Goal: Task Accomplishment & Management: Use online tool/utility

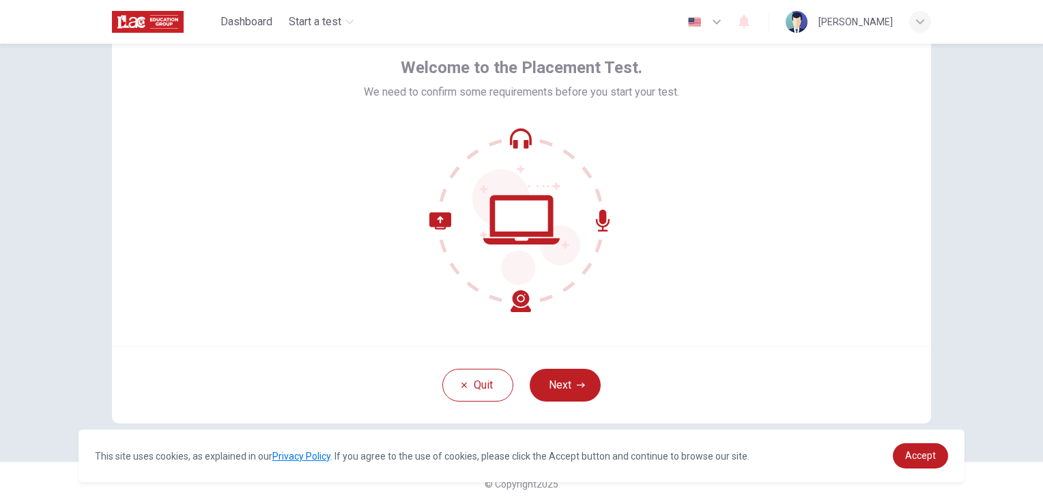
scroll to position [64, 0]
click at [568, 383] on button "Next" at bounding box center [565, 384] width 71 height 33
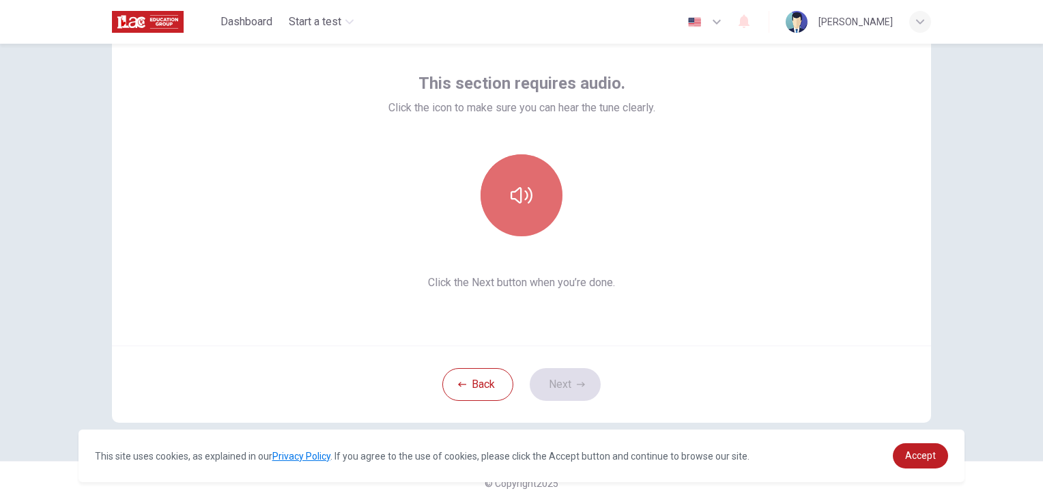
click at [519, 187] on icon "button" at bounding box center [522, 195] width 22 height 22
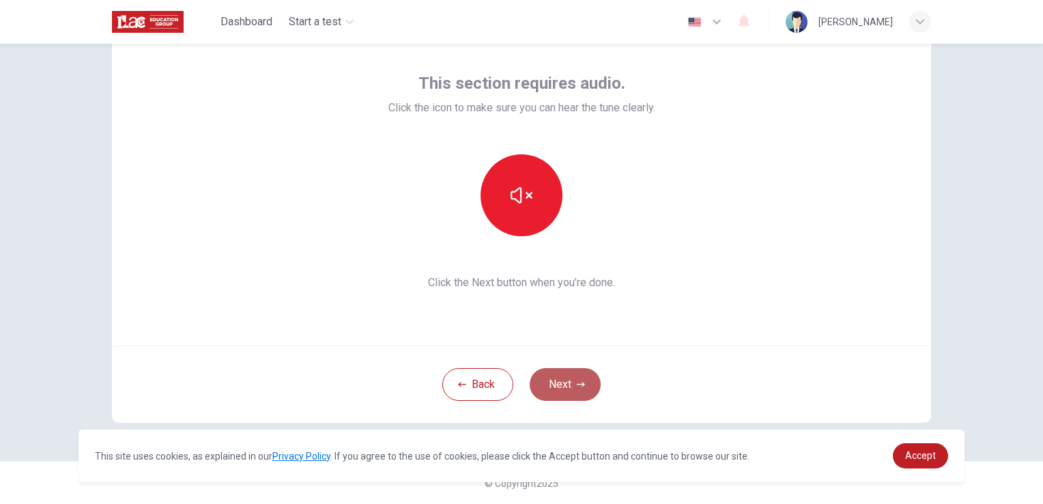
click at [577, 384] on icon "button" at bounding box center [581, 384] width 8 height 5
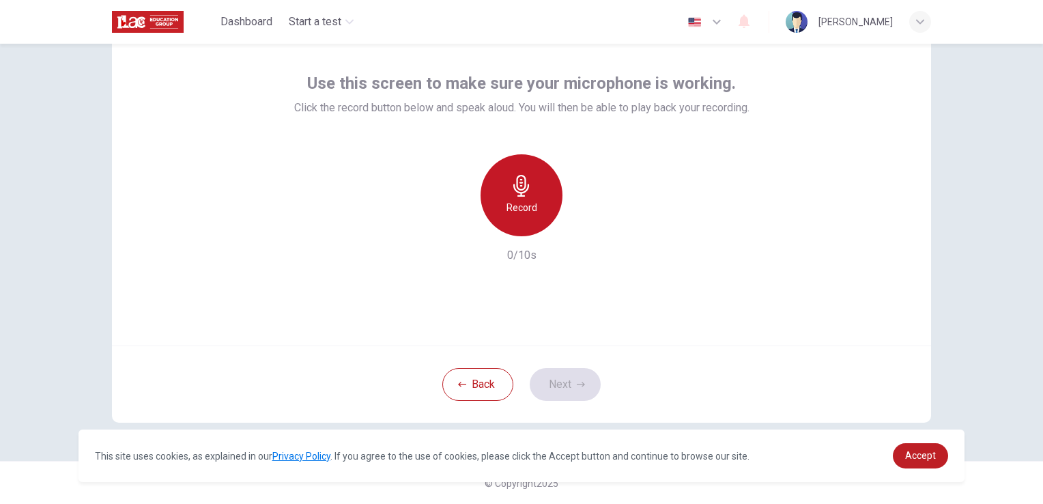
click at [531, 208] on h6 "Record" at bounding box center [522, 207] width 31 height 16
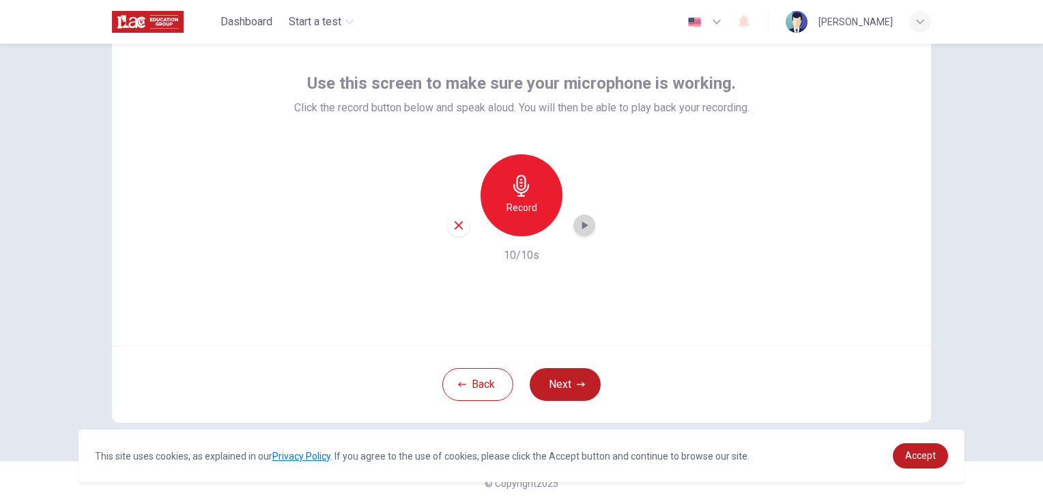
click at [578, 229] on icon "button" at bounding box center [585, 226] width 14 height 14
click at [567, 389] on button "Next" at bounding box center [565, 384] width 71 height 33
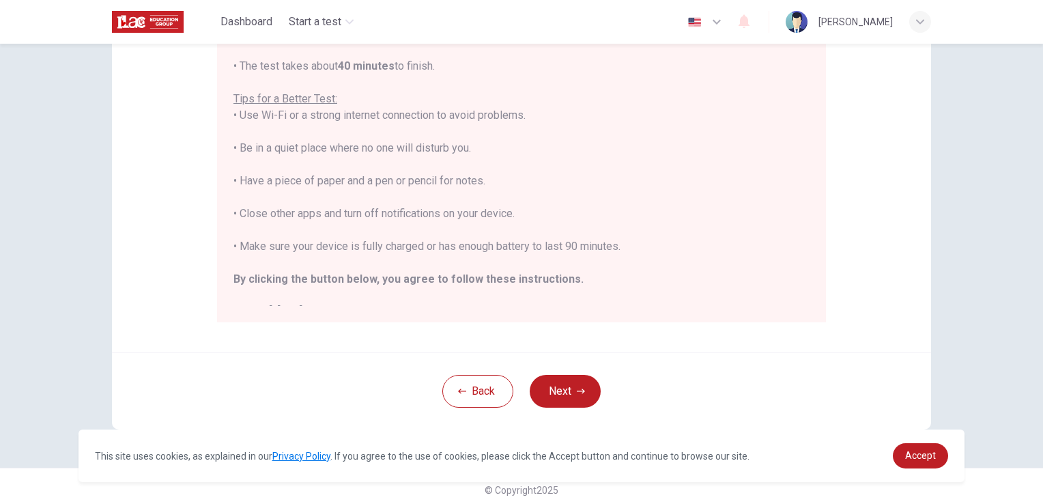
scroll to position [255, 0]
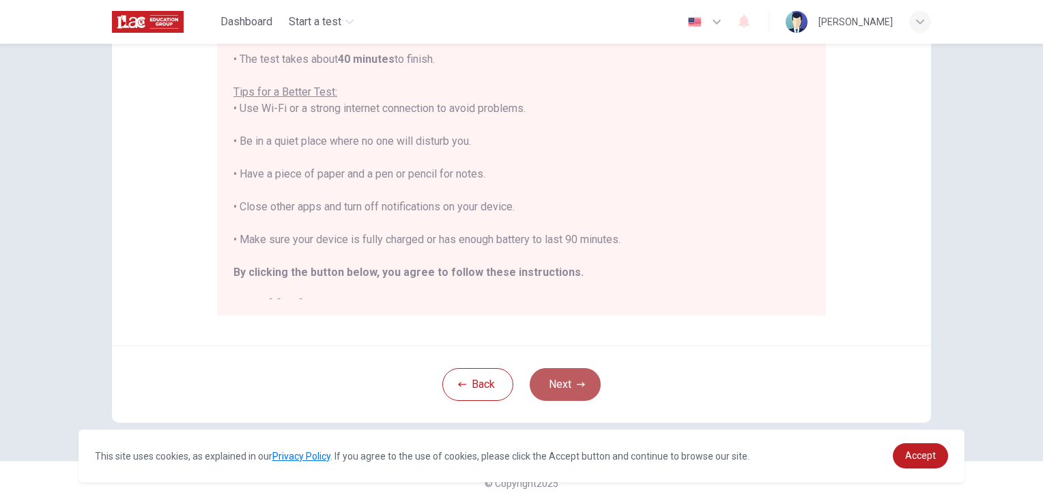
click at [567, 383] on button "Next" at bounding box center [565, 384] width 71 height 33
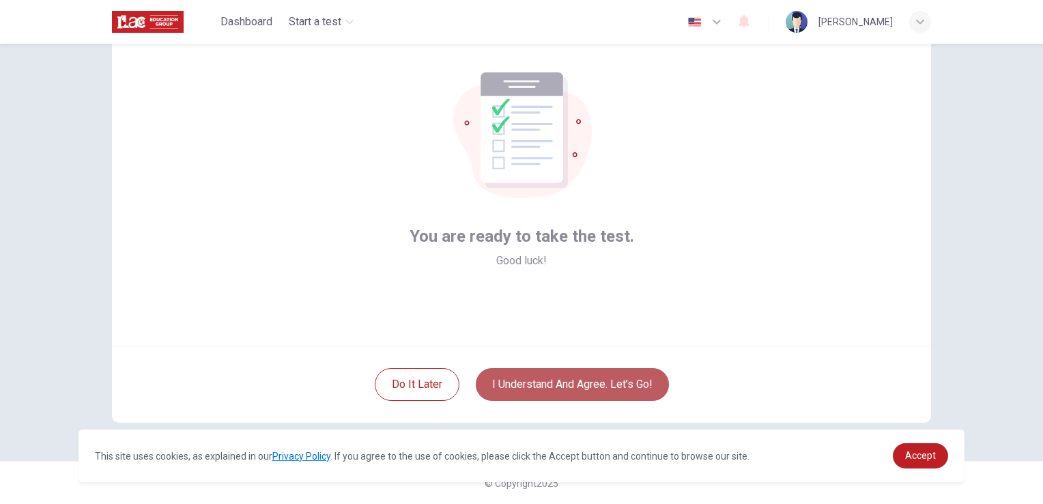
click at [561, 384] on button "I understand and agree. Let’s go!" at bounding box center [572, 384] width 193 height 33
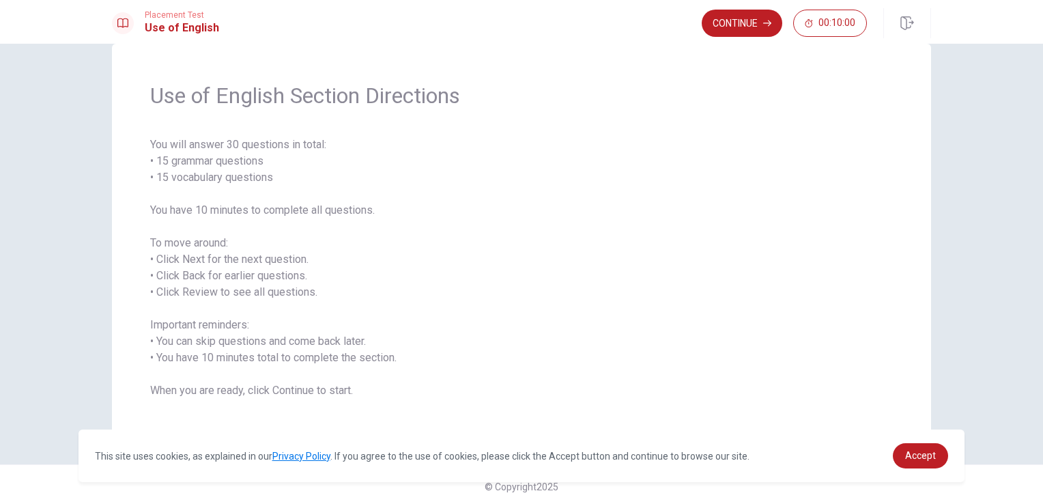
scroll to position [31, 0]
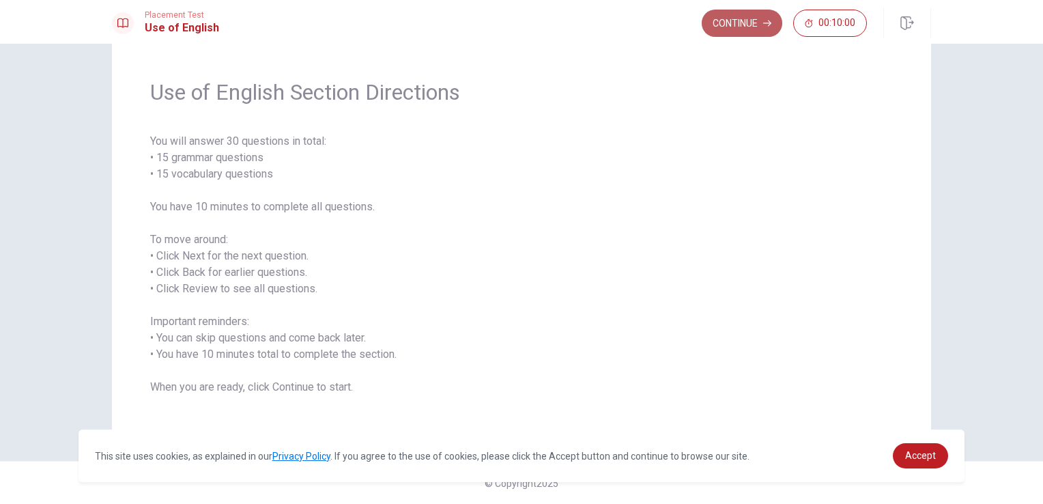
click at [742, 26] on button "Continue" at bounding box center [742, 23] width 81 height 27
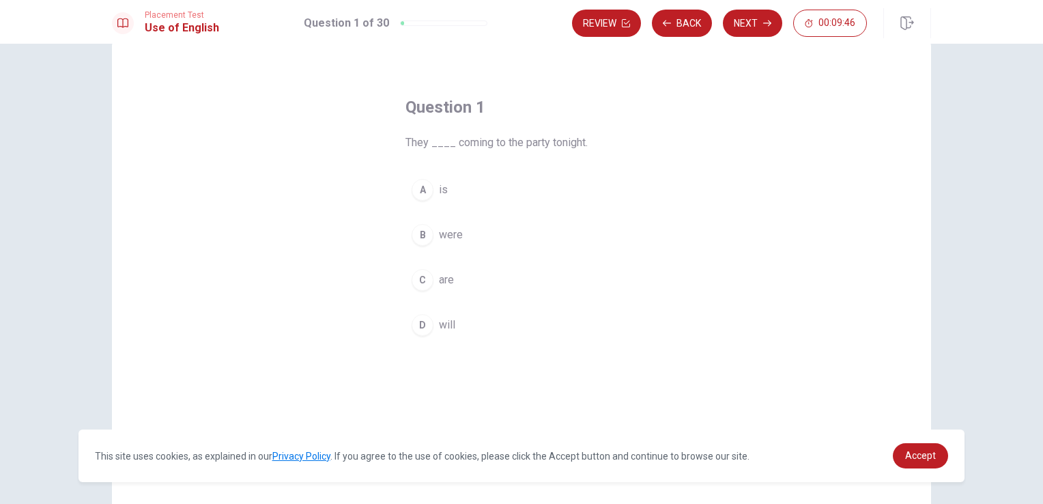
click at [448, 325] on span "will" at bounding box center [447, 325] width 16 height 16
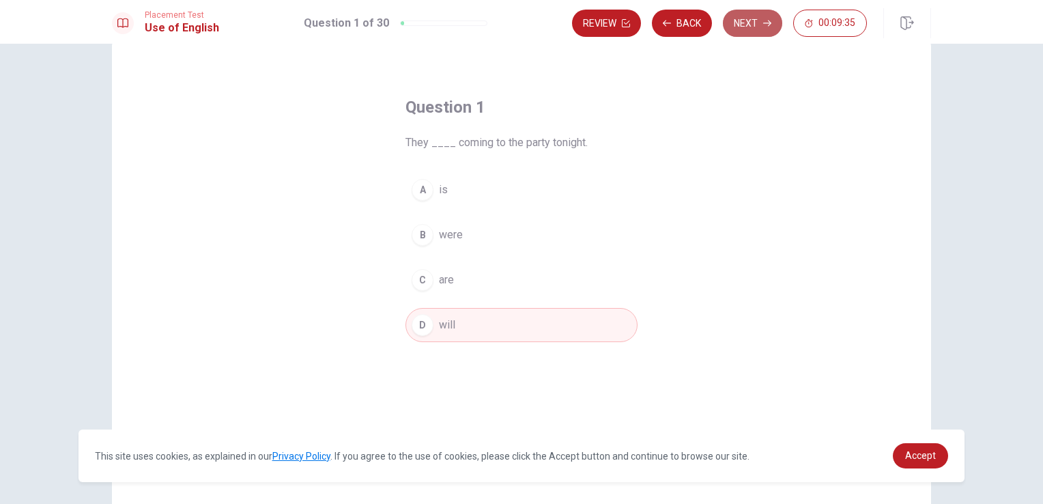
click at [742, 27] on button "Next" at bounding box center [752, 23] width 59 height 27
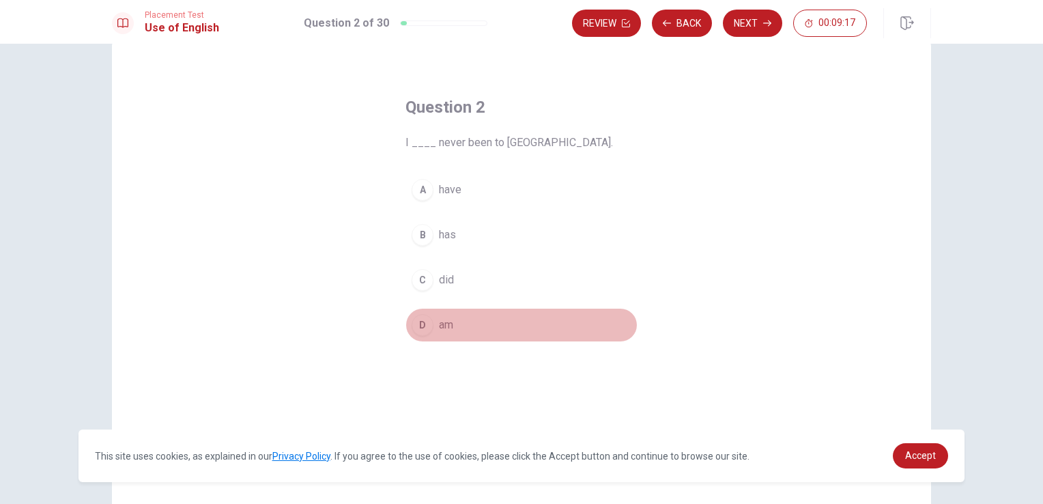
click at [453, 326] on button "D am" at bounding box center [522, 325] width 232 height 34
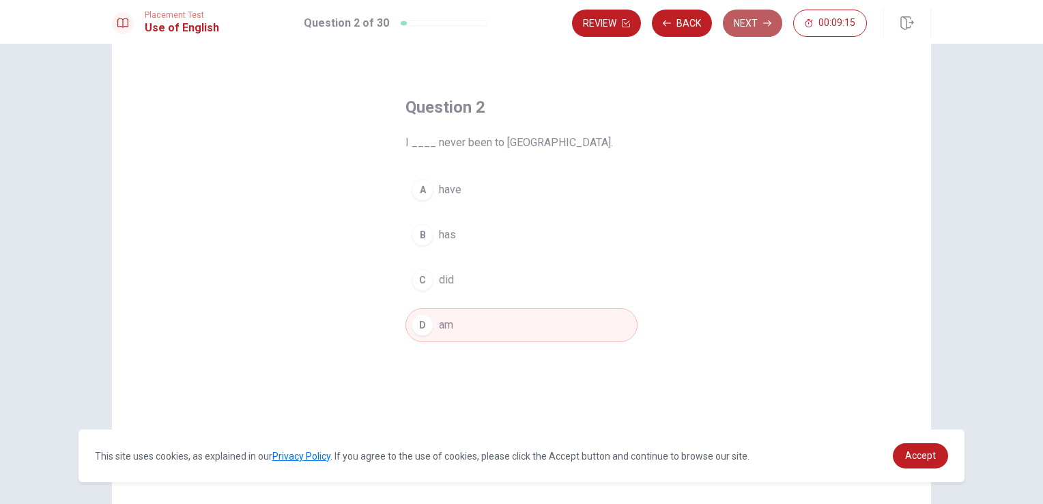
click at [743, 18] on button "Next" at bounding box center [752, 23] width 59 height 27
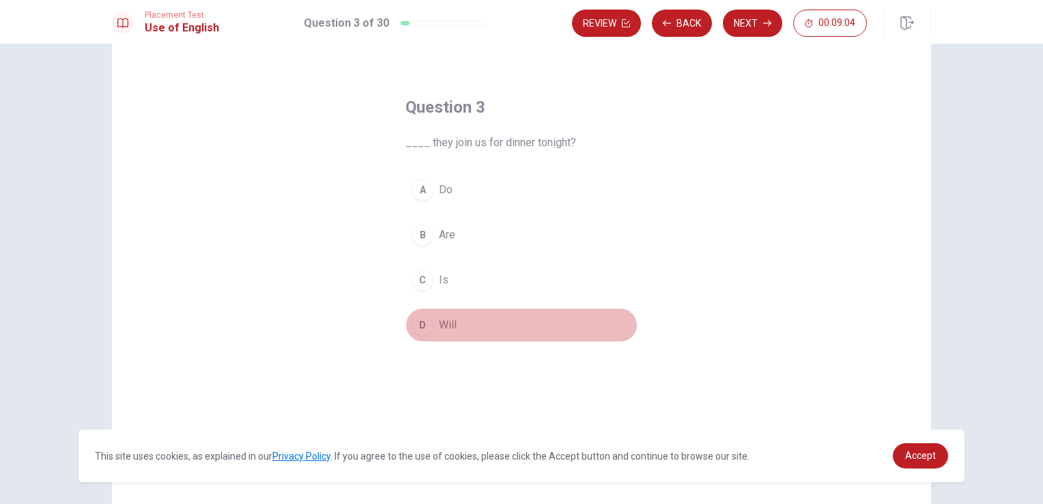
click at [458, 321] on button "D Will" at bounding box center [522, 325] width 232 height 34
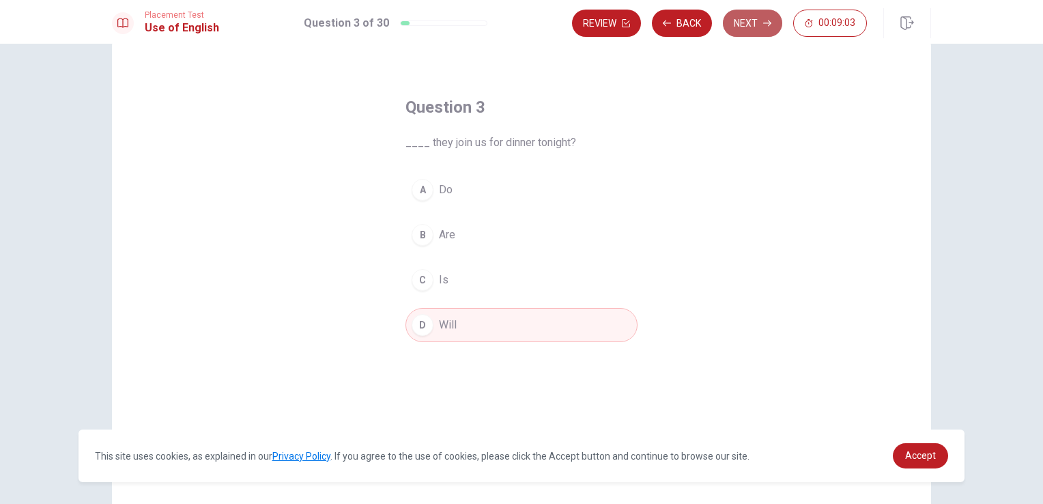
click at [742, 28] on button "Next" at bounding box center [752, 23] width 59 height 27
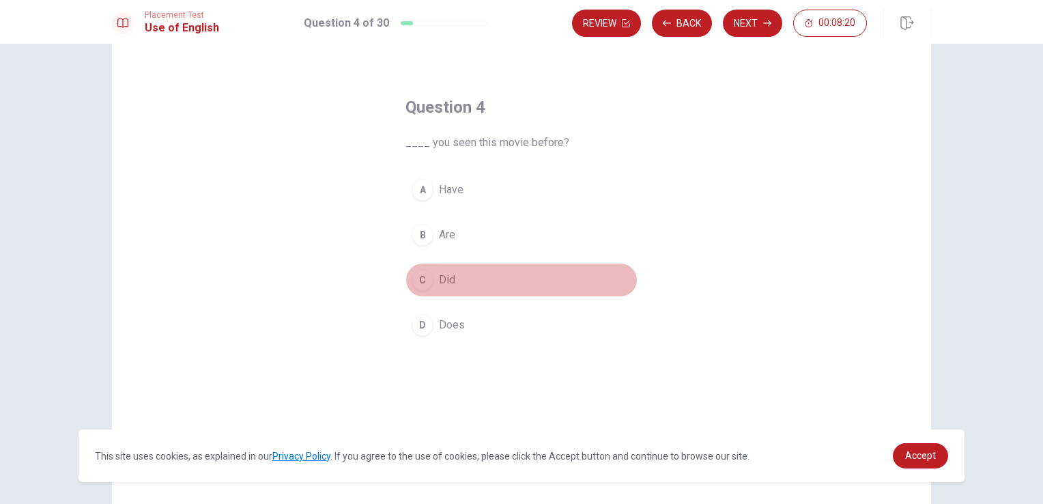
click at [456, 279] on button "C Did" at bounding box center [522, 280] width 232 height 34
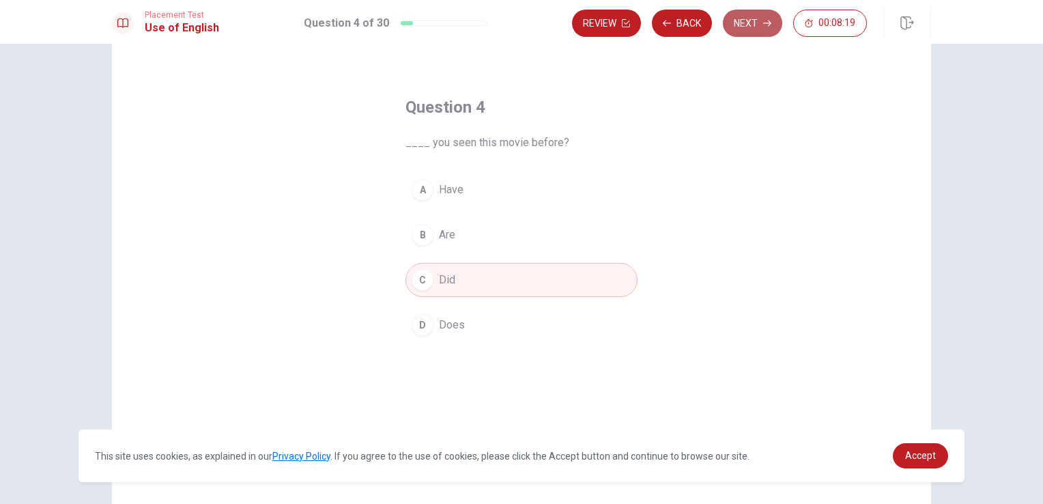
click at [752, 29] on button "Next" at bounding box center [752, 23] width 59 height 27
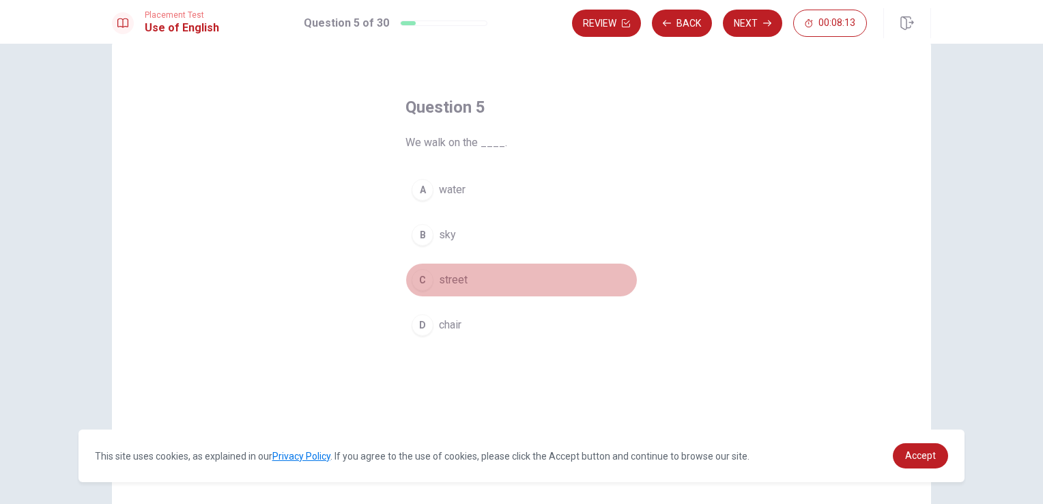
click at [462, 280] on span "street" at bounding box center [453, 280] width 29 height 16
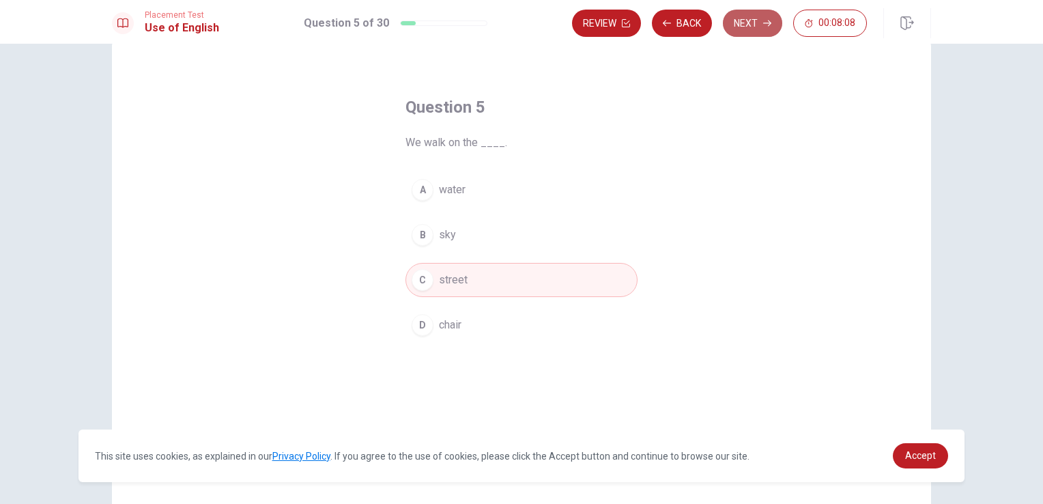
click at [762, 16] on button "Next" at bounding box center [752, 23] width 59 height 27
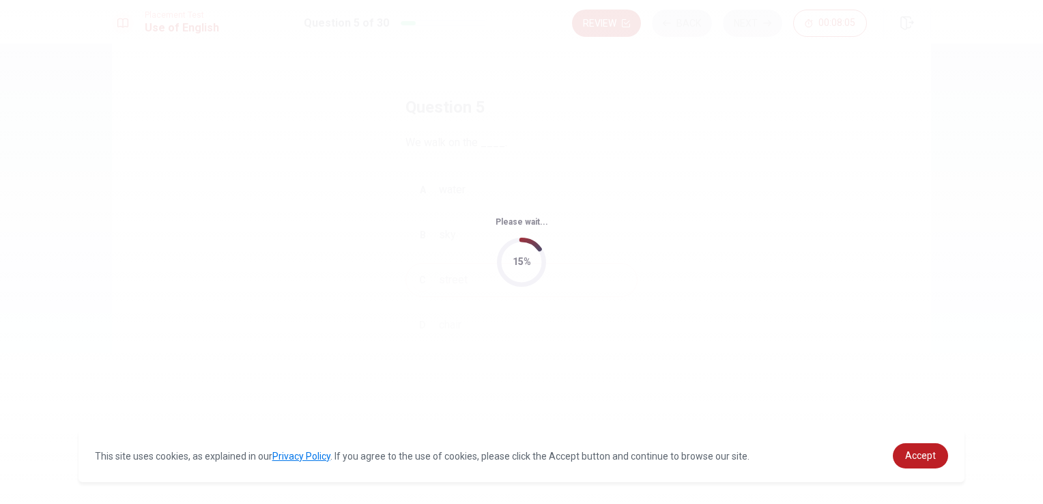
scroll to position [0, 0]
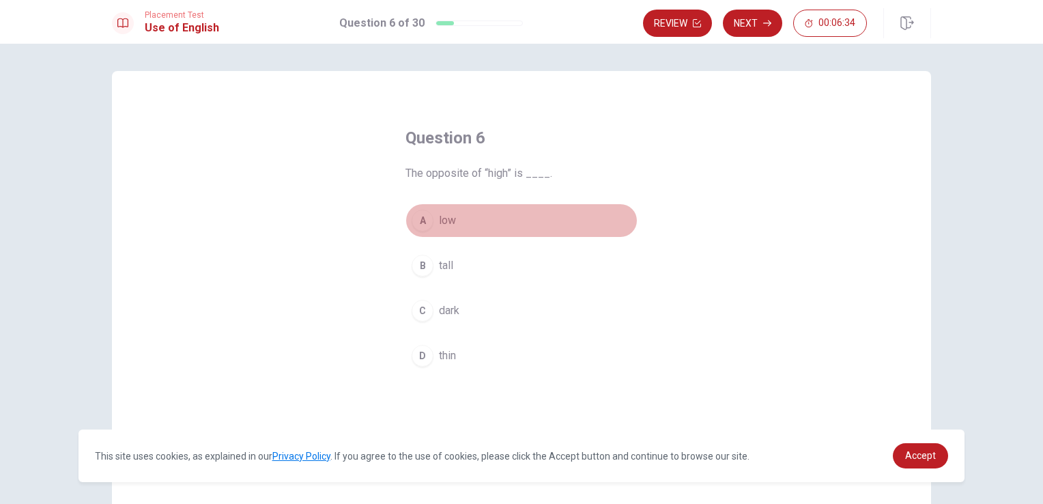
click at [450, 223] on span "low" at bounding box center [447, 220] width 17 height 16
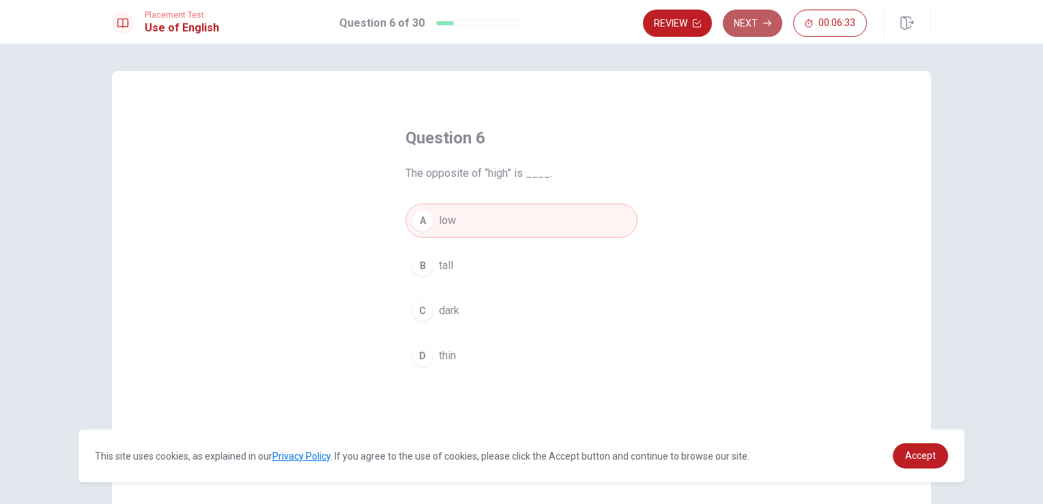
click at [759, 24] on button "Next" at bounding box center [752, 23] width 59 height 27
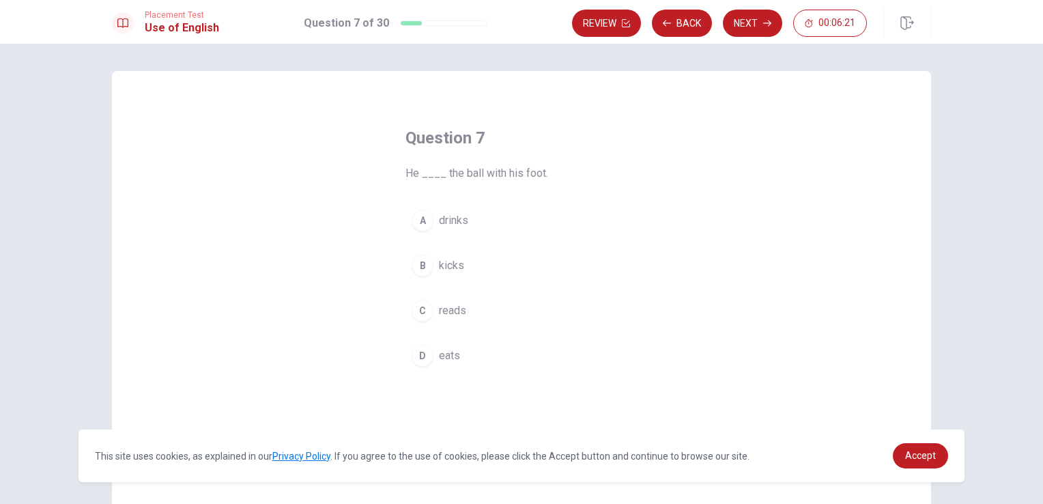
click at [452, 261] on span "kicks" at bounding box center [451, 265] width 25 height 16
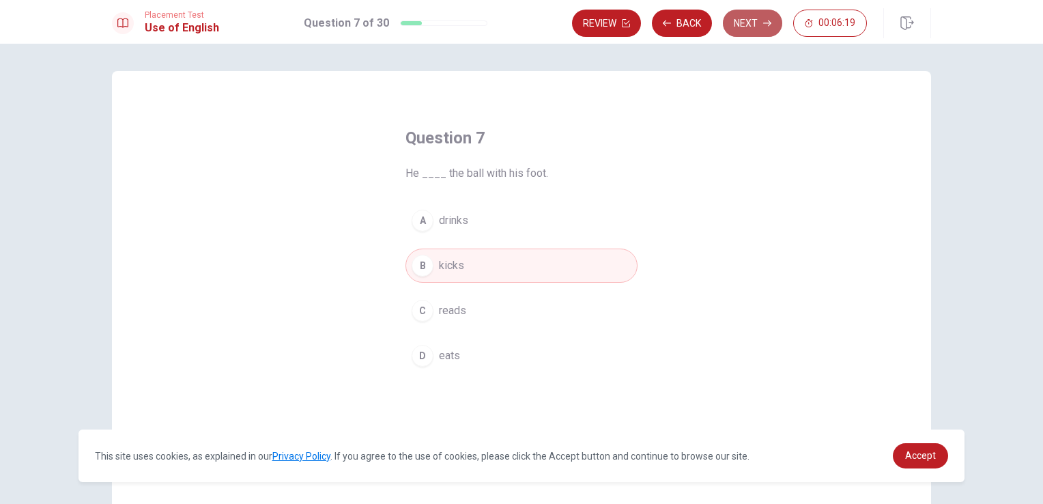
click at [746, 20] on button "Next" at bounding box center [752, 23] width 59 height 27
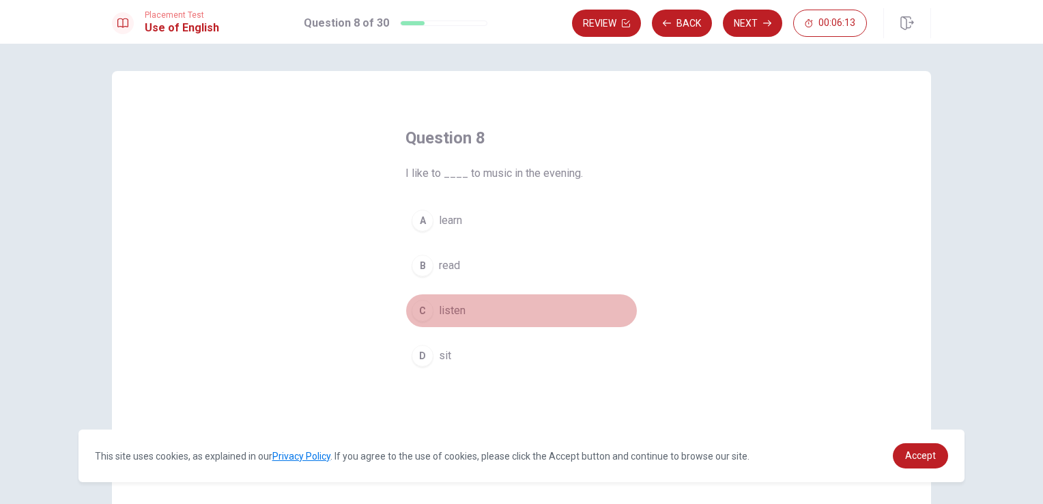
click at [460, 317] on span "listen" at bounding box center [452, 311] width 27 height 16
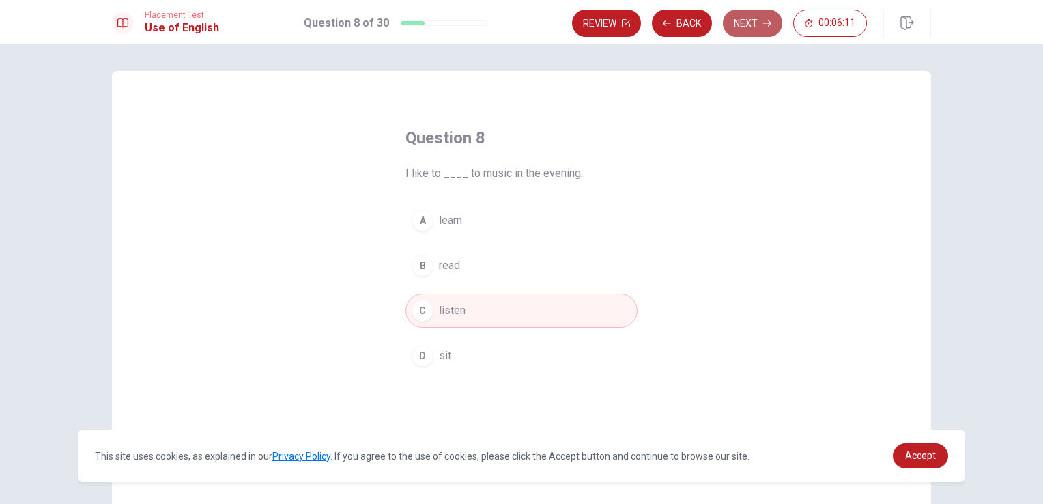
click at [754, 20] on button "Next" at bounding box center [752, 23] width 59 height 27
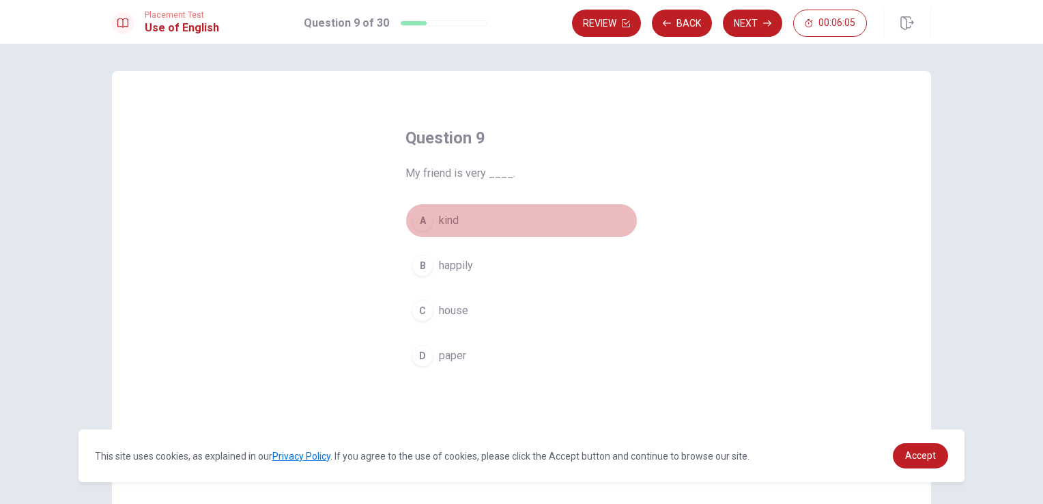
click at [458, 220] on button "A kind" at bounding box center [522, 220] width 232 height 34
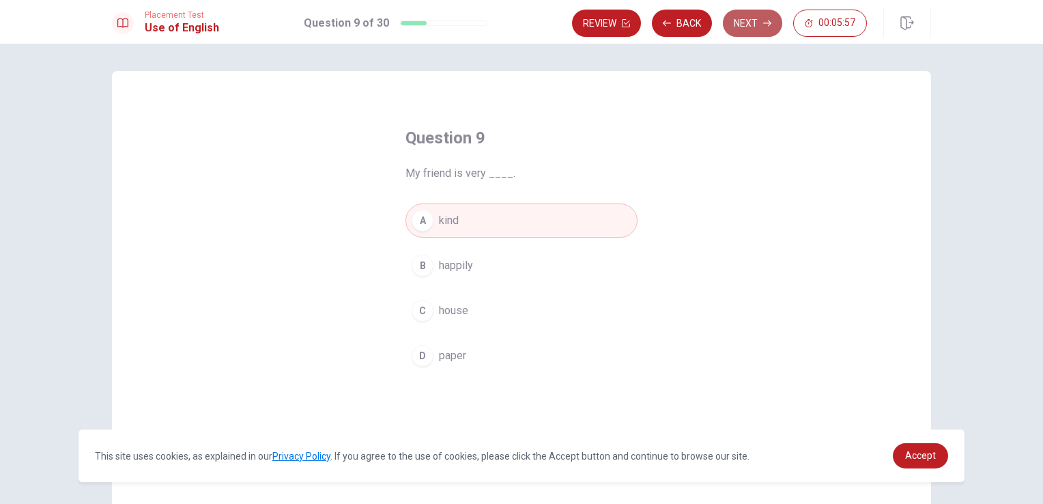
click at [749, 27] on button "Next" at bounding box center [752, 23] width 59 height 27
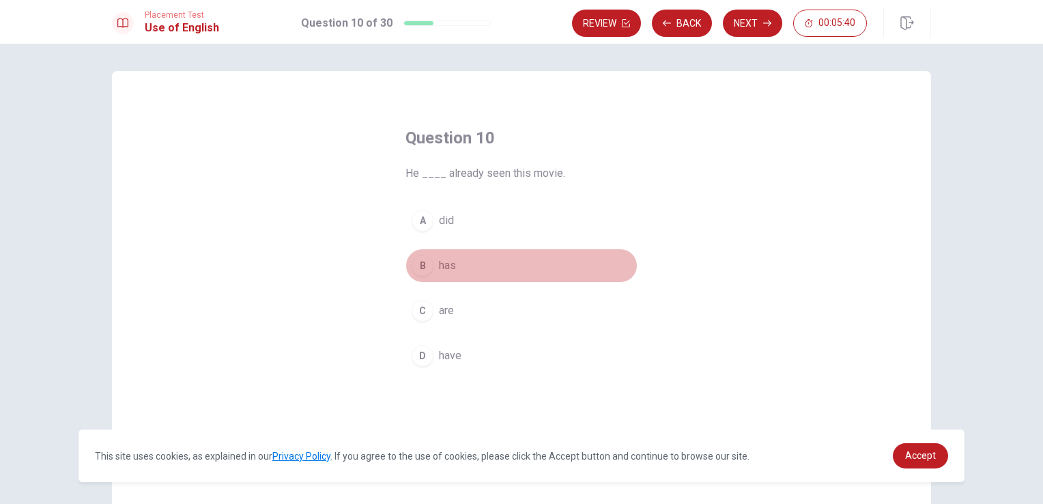
click at [450, 270] on span "has" at bounding box center [447, 265] width 17 height 16
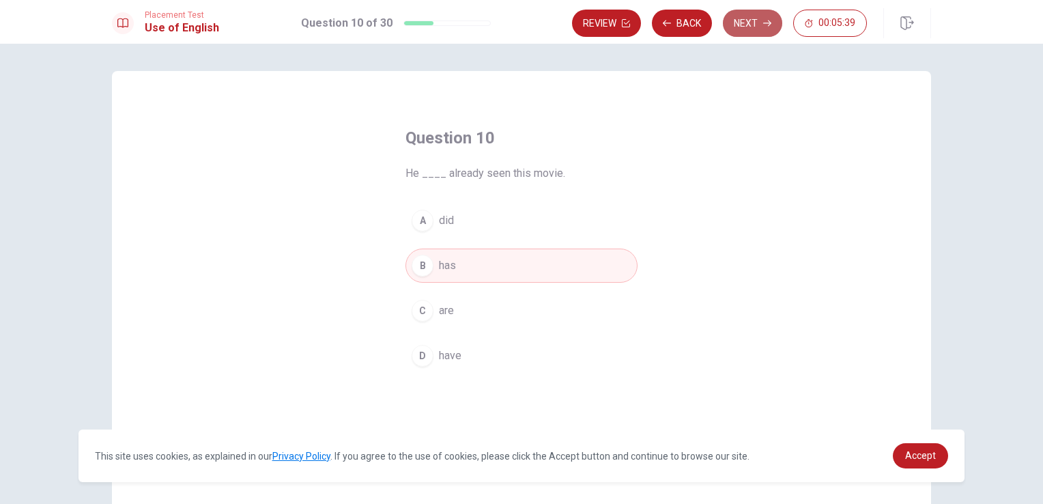
click at [746, 31] on button "Next" at bounding box center [752, 23] width 59 height 27
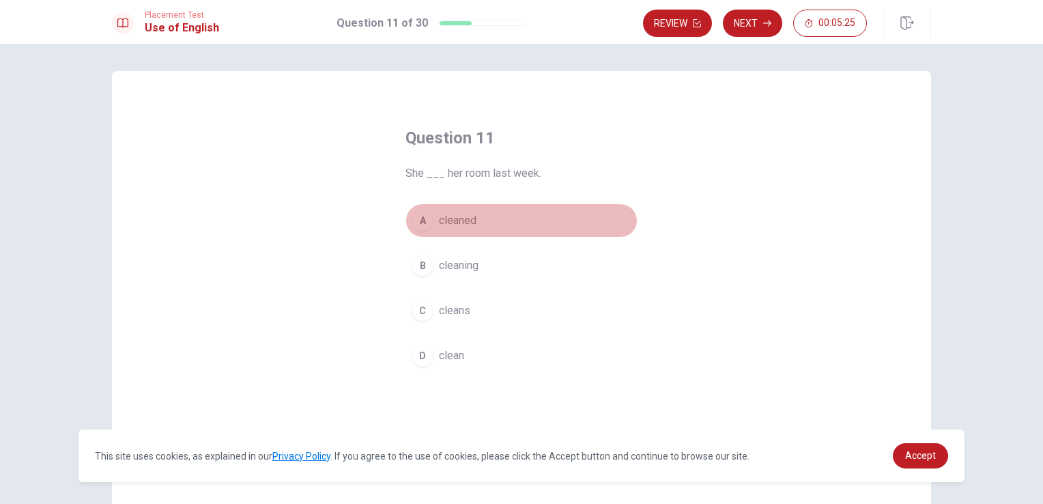
click at [473, 223] on button "A cleaned" at bounding box center [522, 220] width 232 height 34
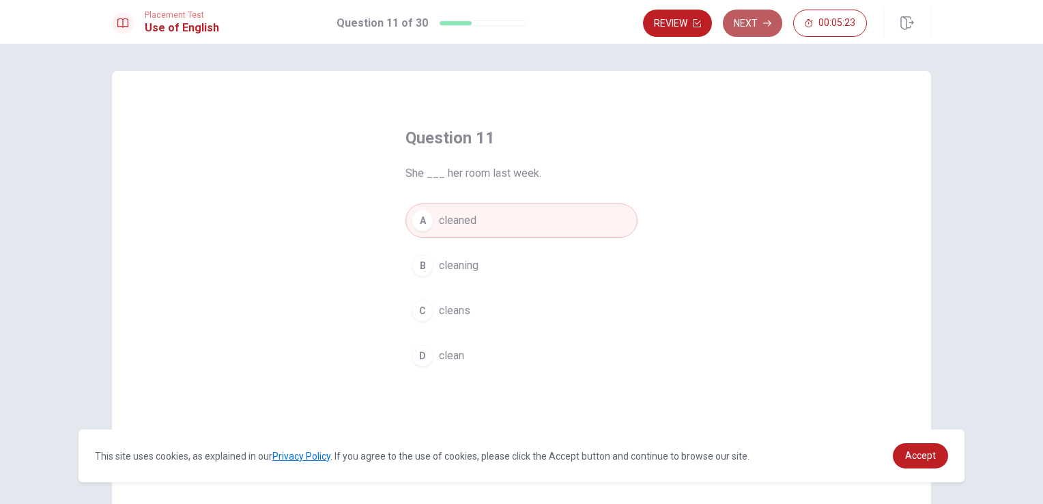
click at [758, 29] on button "Next" at bounding box center [752, 23] width 59 height 27
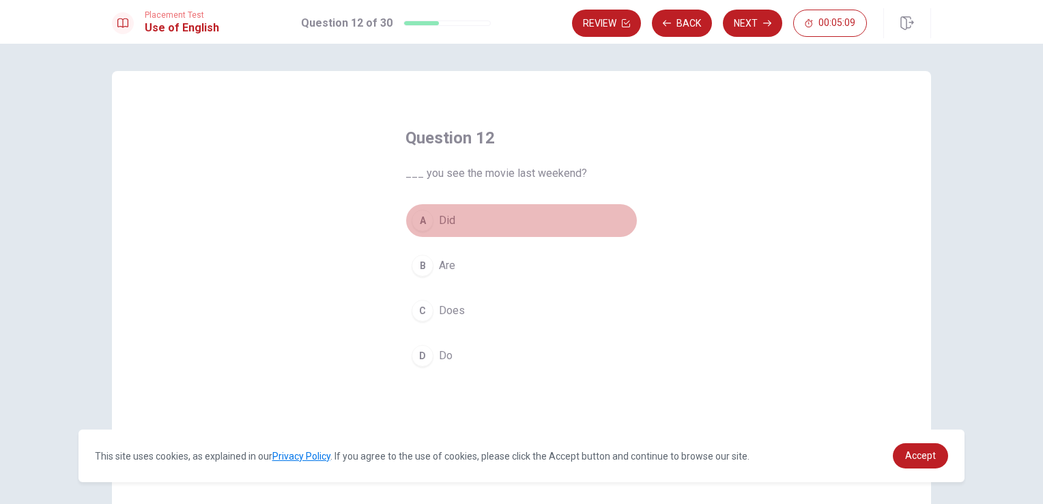
click at [465, 220] on button "A Did" at bounding box center [522, 220] width 232 height 34
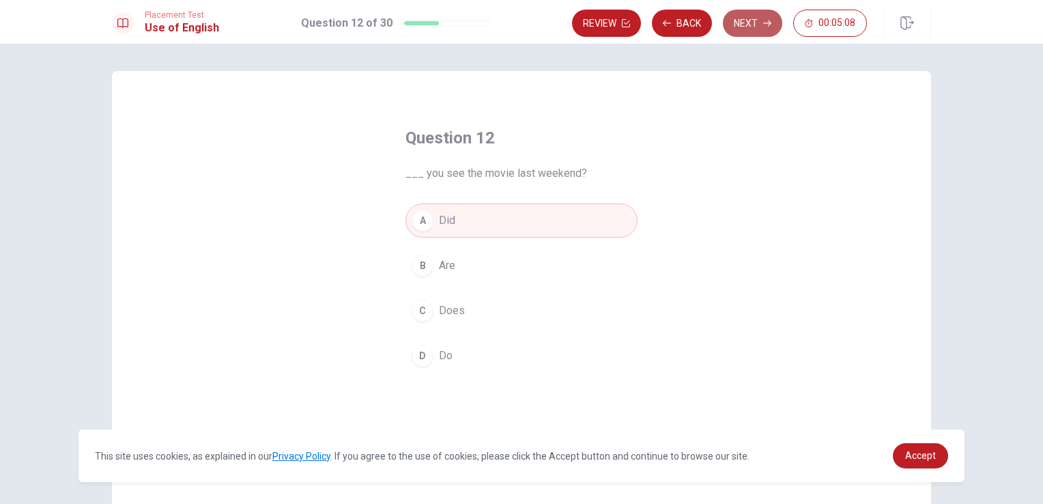
click at [755, 23] on button "Next" at bounding box center [752, 23] width 59 height 27
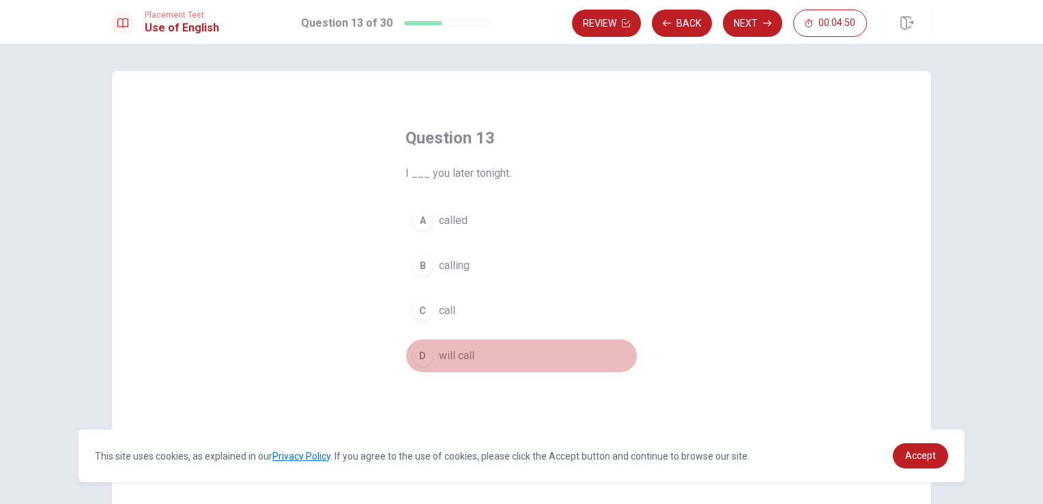
click at [460, 359] on span "will call" at bounding box center [457, 356] width 36 height 16
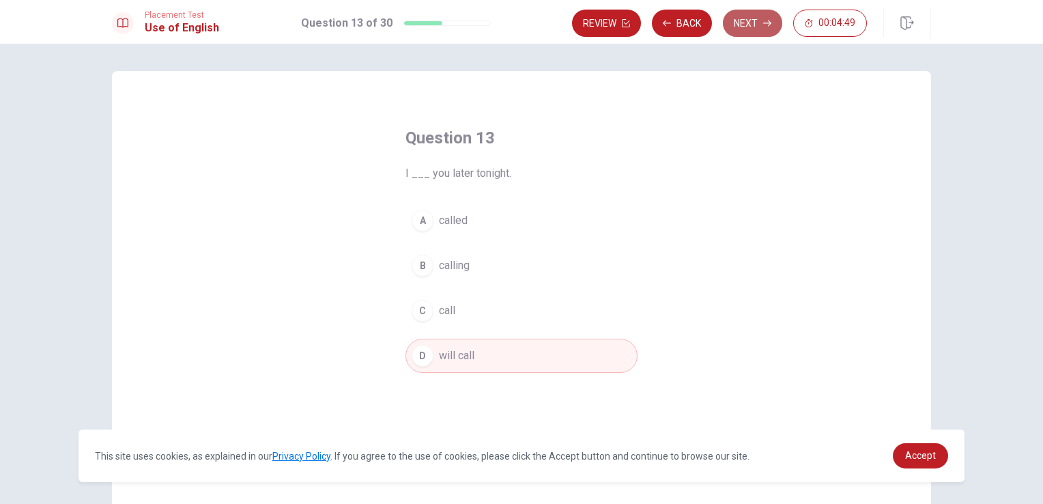
click at [749, 28] on button "Next" at bounding box center [752, 23] width 59 height 27
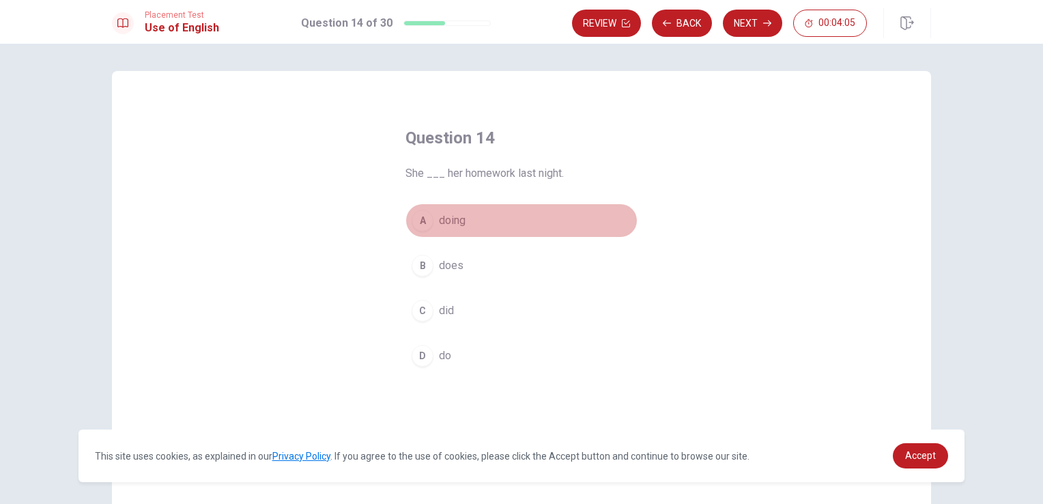
click at [464, 223] on button "A doing" at bounding box center [522, 220] width 232 height 34
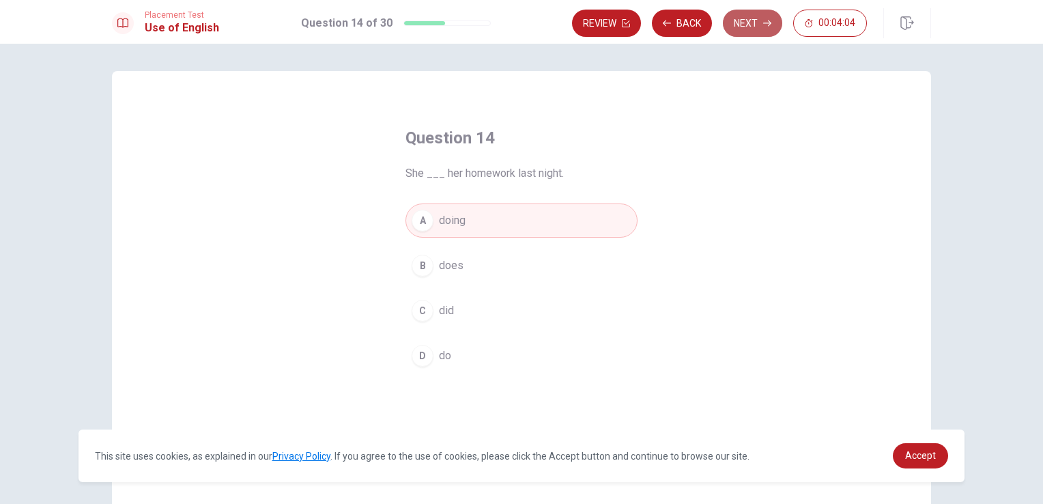
click at [747, 34] on button "Next" at bounding box center [752, 23] width 59 height 27
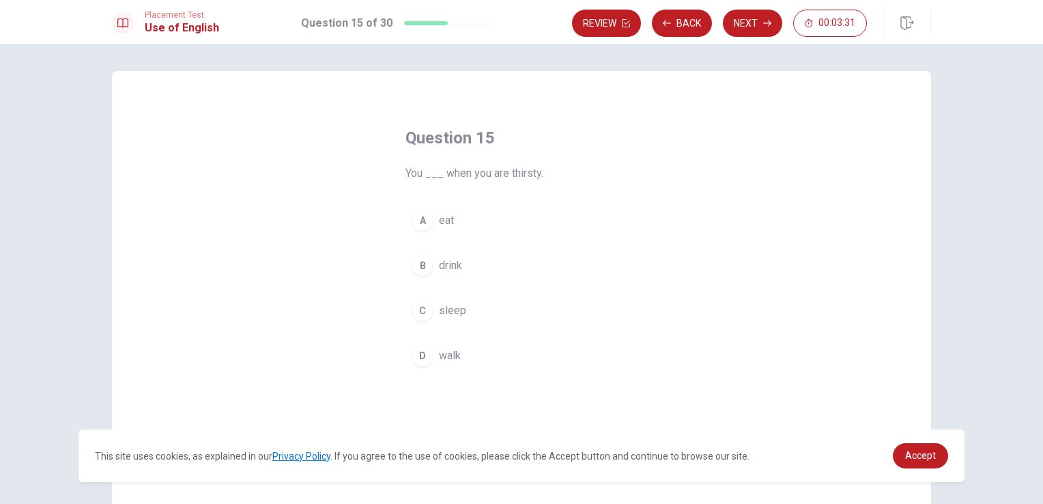
click at [458, 267] on span "drink" at bounding box center [450, 265] width 23 height 16
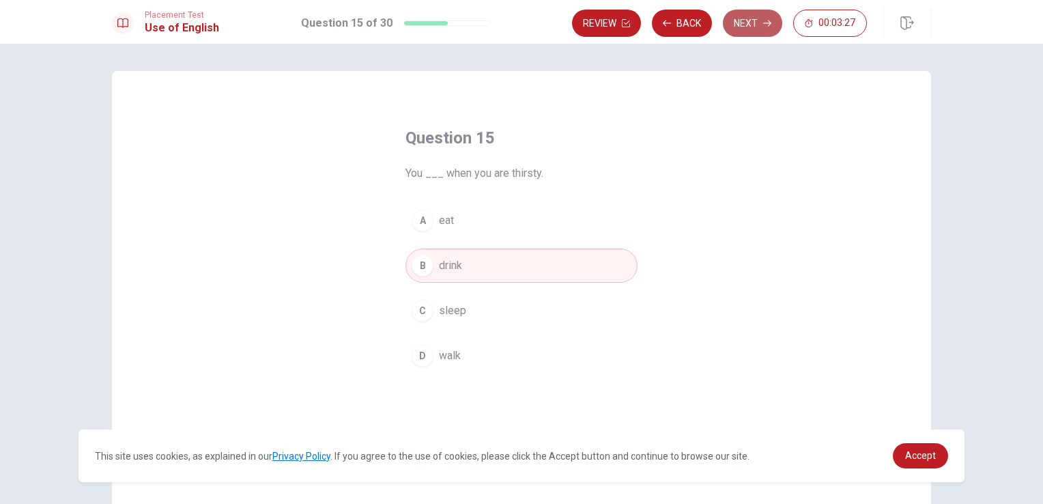
click at [750, 31] on button "Next" at bounding box center [752, 23] width 59 height 27
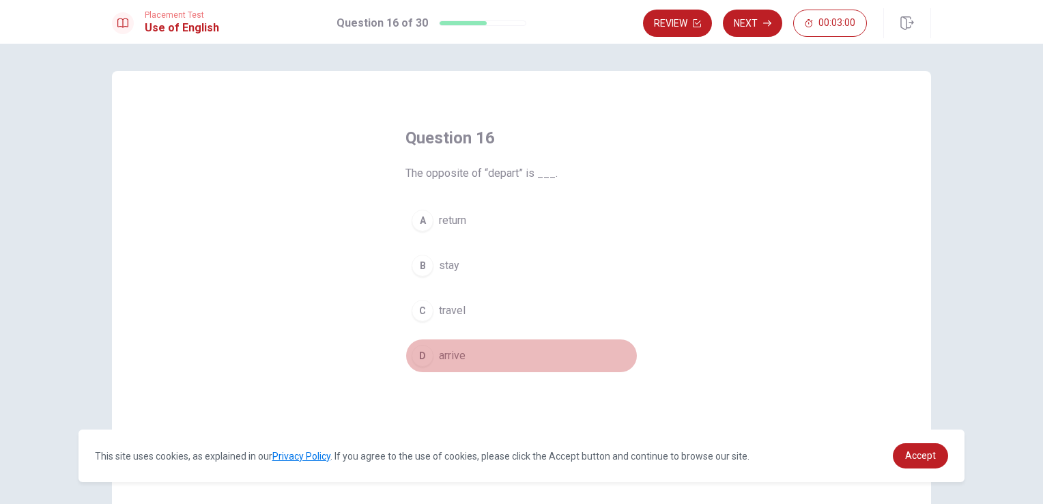
click at [451, 356] on span "arrive" at bounding box center [452, 356] width 27 height 16
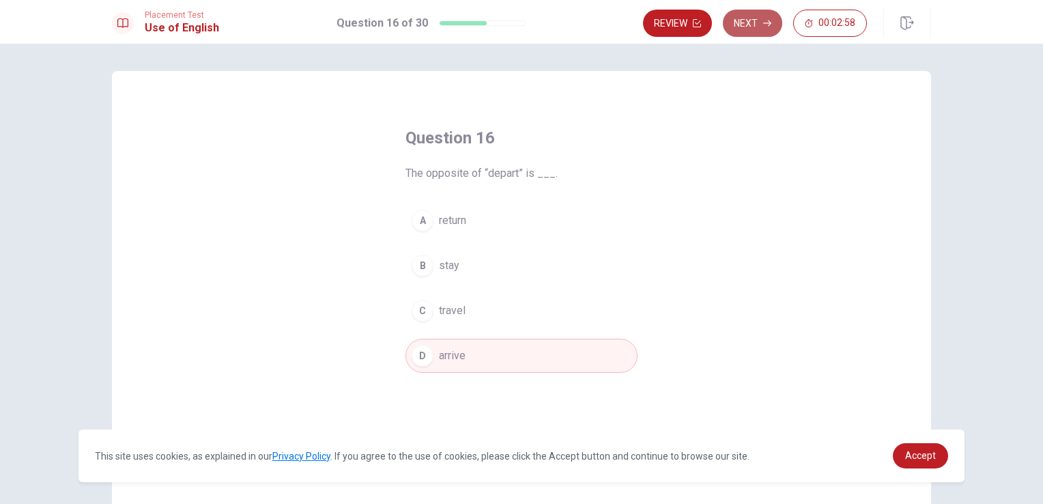
click at [740, 27] on button "Next" at bounding box center [752, 23] width 59 height 27
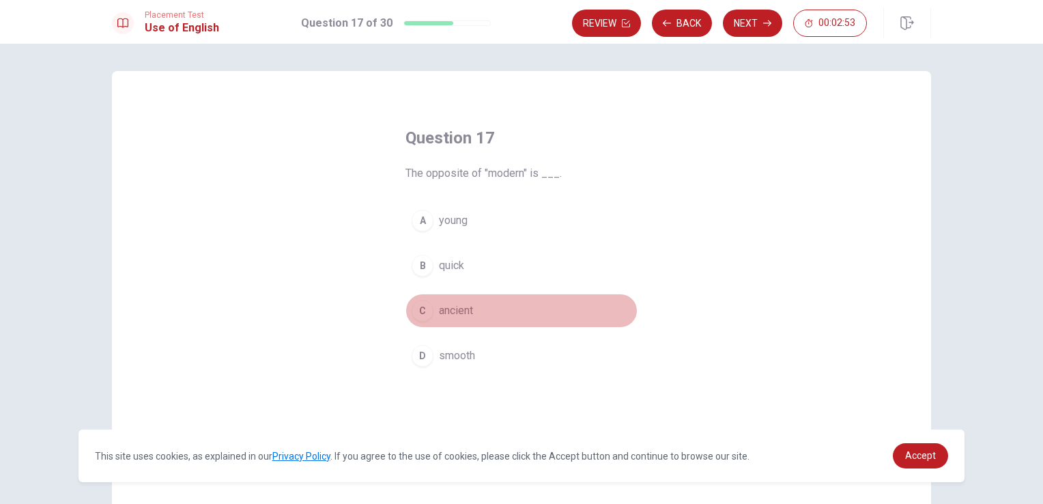
click at [453, 311] on span "ancient" at bounding box center [456, 311] width 34 height 16
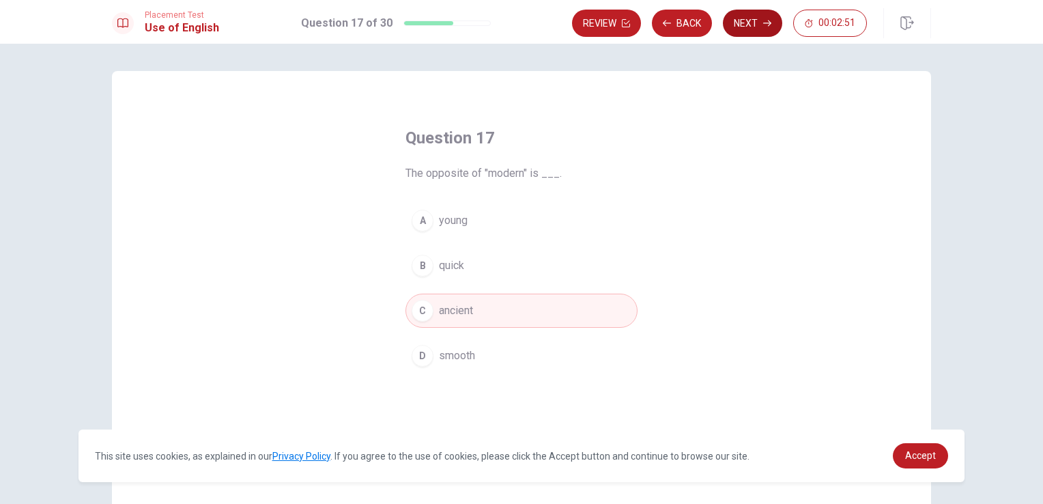
click at [755, 23] on button "Next" at bounding box center [752, 23] width 59 height 27
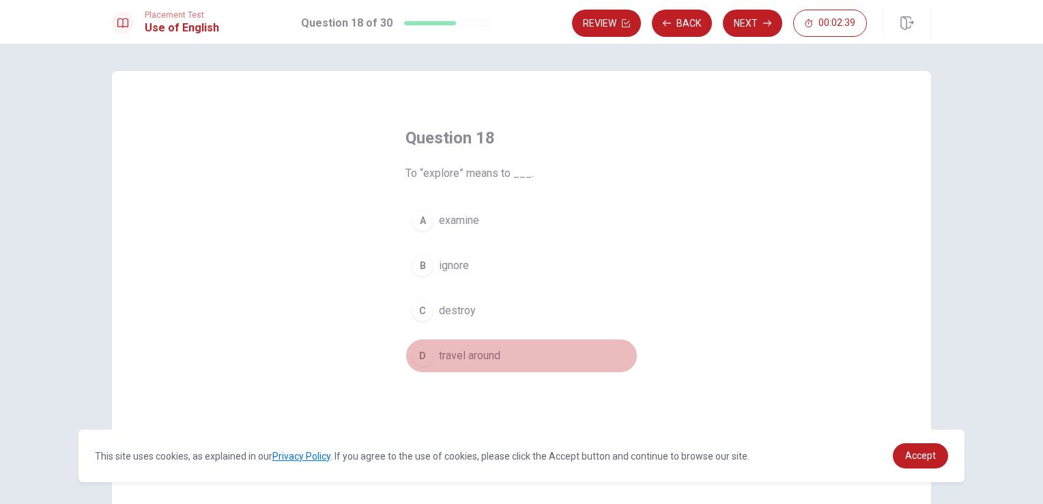
click at [469, 359] on span "travel around" at bounding box center [469, 356] width 61 height 16
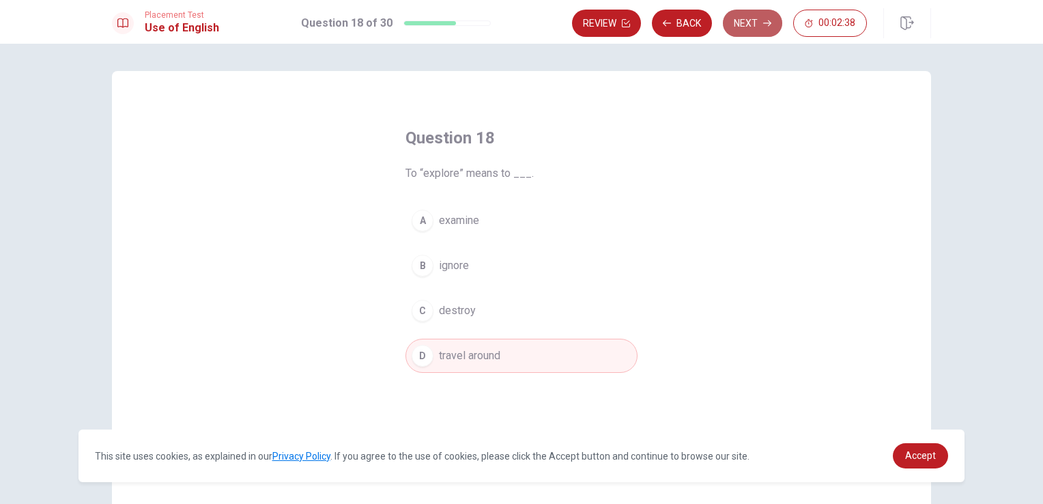
click at [757, 29] on button "Next" at bounding box center [752, 23] width 59 height 27
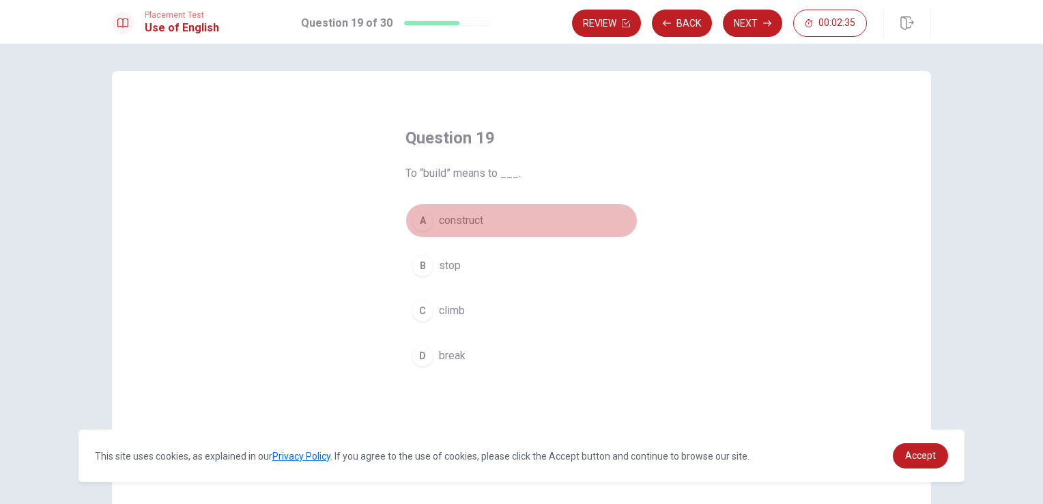
click at [478, 219] on span "construct" at bounding box center [461, 220] width 44 height 16
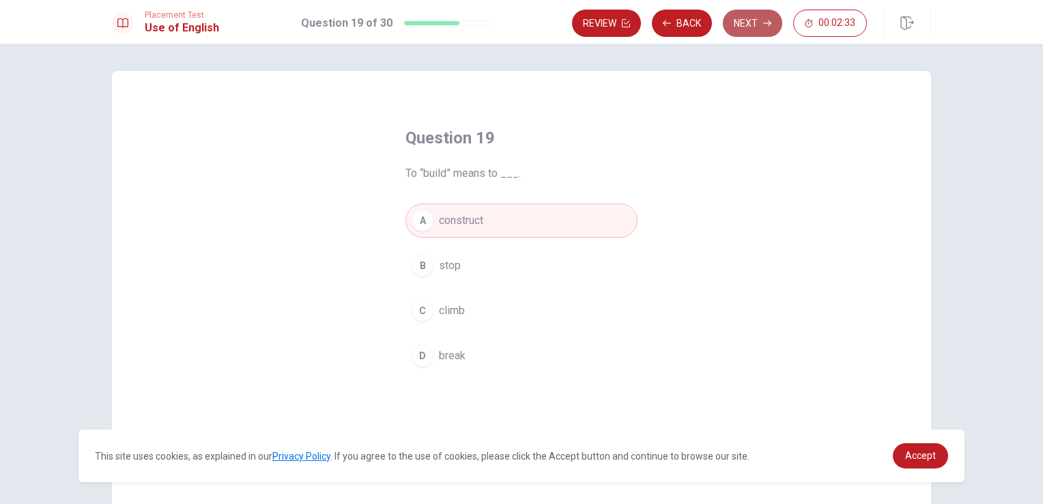
click at [757, 28] on button "Next" at bounding box center [752, 23] width 59 height 27
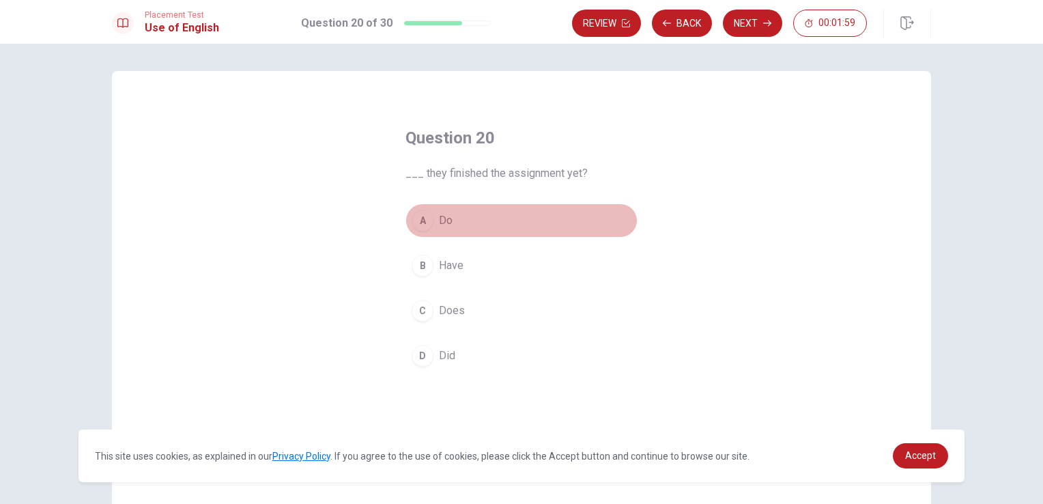
click at [451, 223] on button "A Do" at bounding box center [522, 220] width 232 height 34
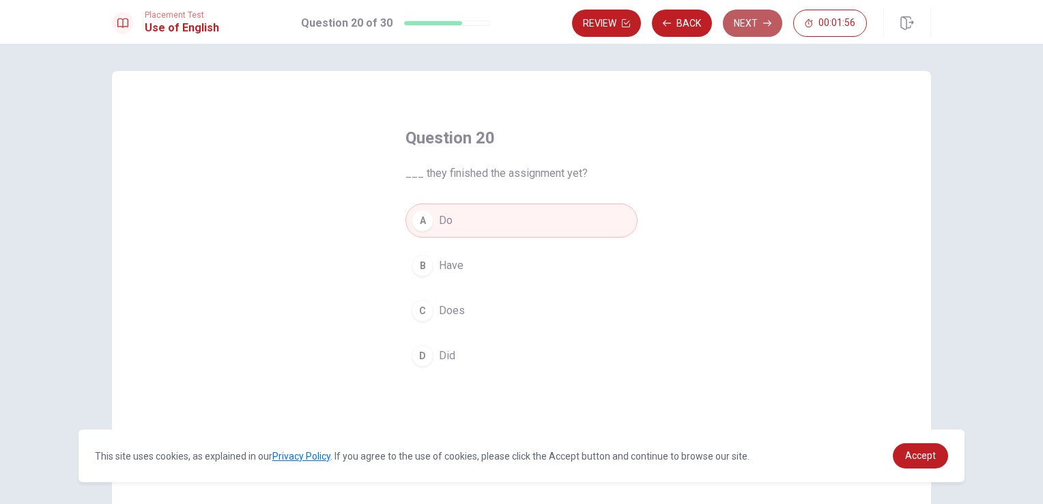
click at [759, 23] on button "Next" at bounding box center [752, 23] width 59 height 27
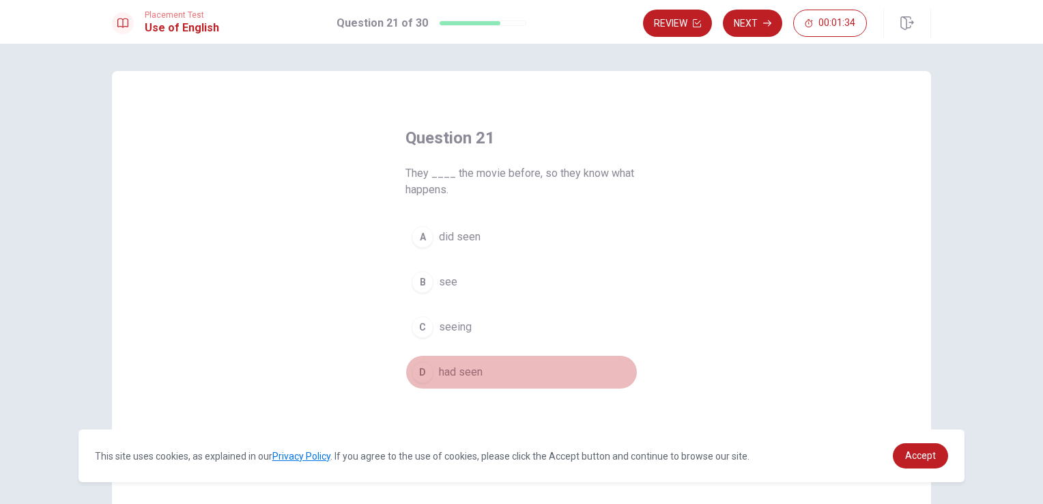
click at [462, 378] on span "had seen" at bounding box center [461, 372] width 44 height 16
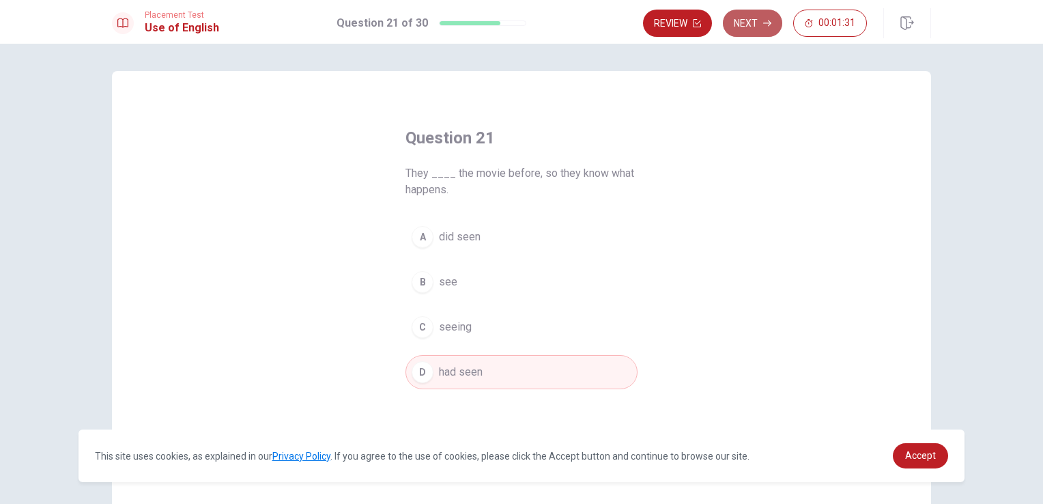
click at [748, 26] on button "Next" at bounding box center [752, 23] width 59 height 27
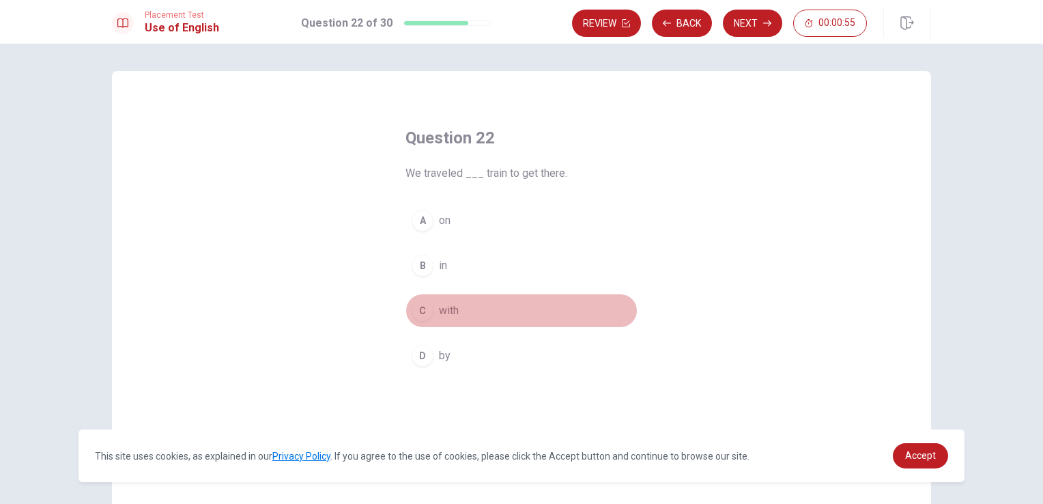
click at [456, 309] on button "C with" at bounding box center [522, 311] width 232 height 34
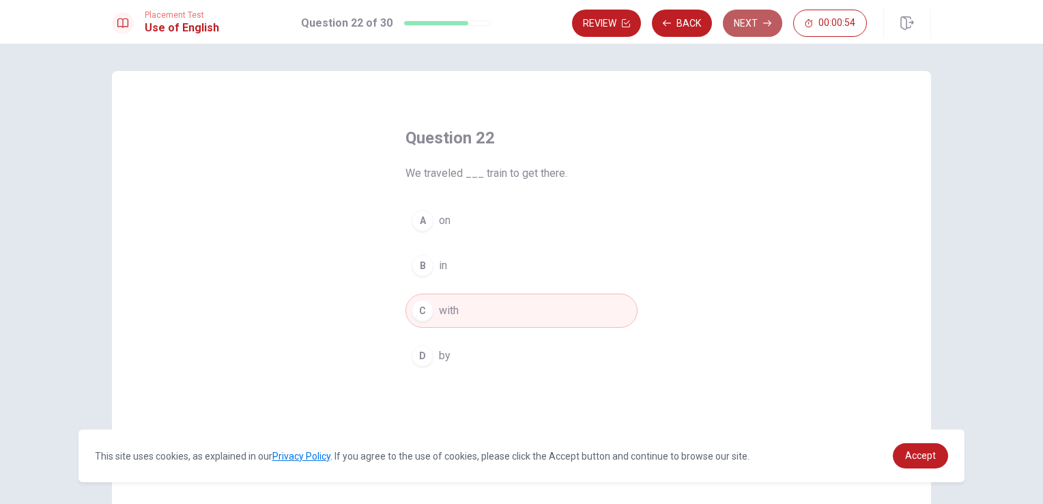
click at [740, 19] on button "Next" at bounding box center [752, 23] width 59 height 27
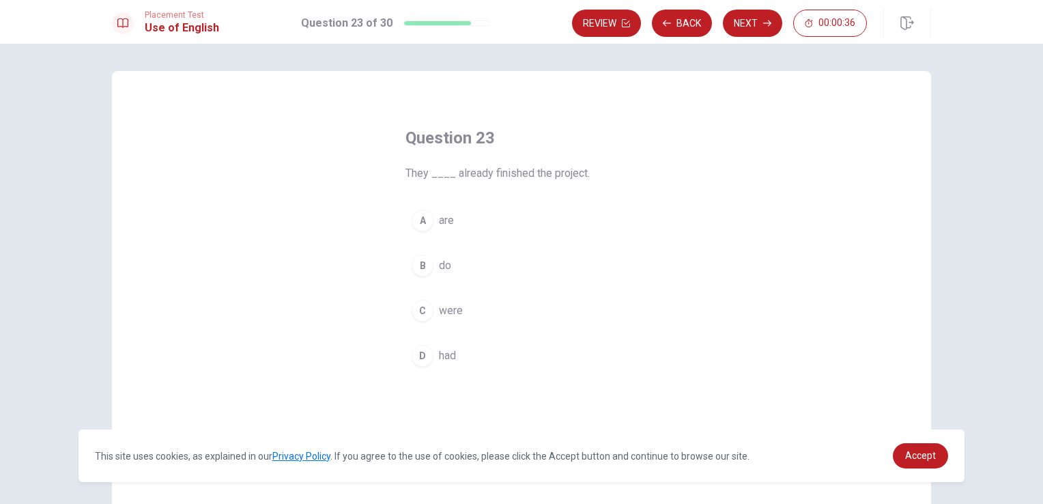
click at [449, 357] on span "had" at bounding box center [447, 356] width 17 height 16
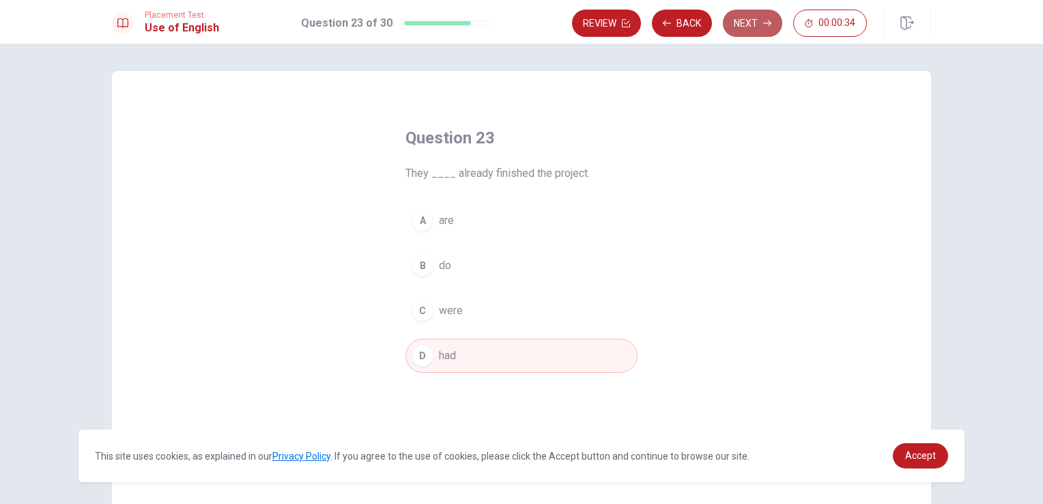
click at [757, 24] on button "Next" at bounding box center [752, 23] width 59 height 27
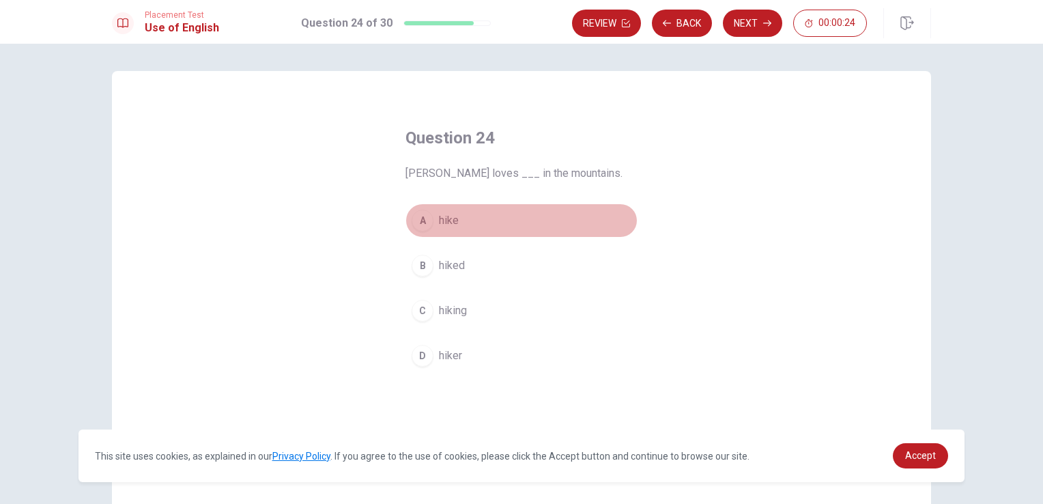
click at [455, 223] on button "A hike" at bounding box center [522, 220] width 232 height 34
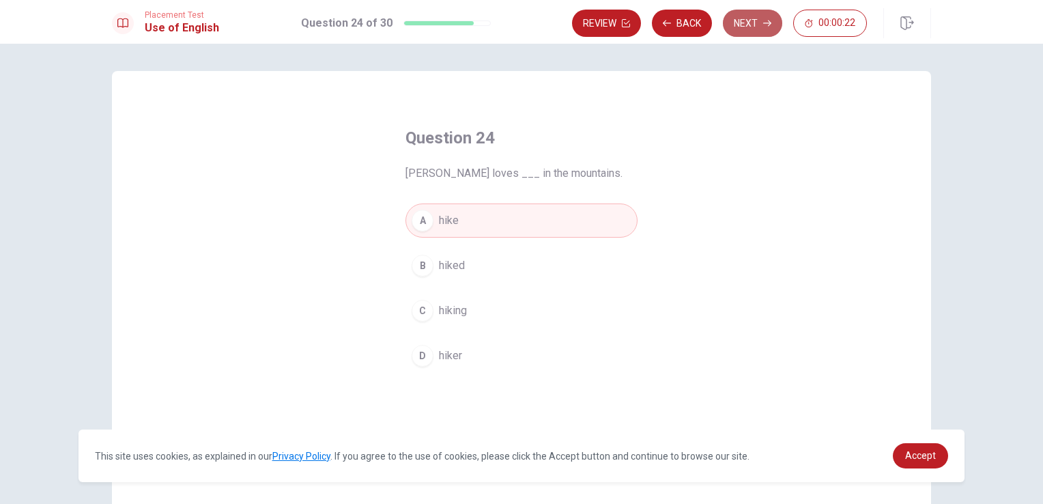
click at [746, 27] on button "Next" at bounding box center [752, 23] width 59 height 27
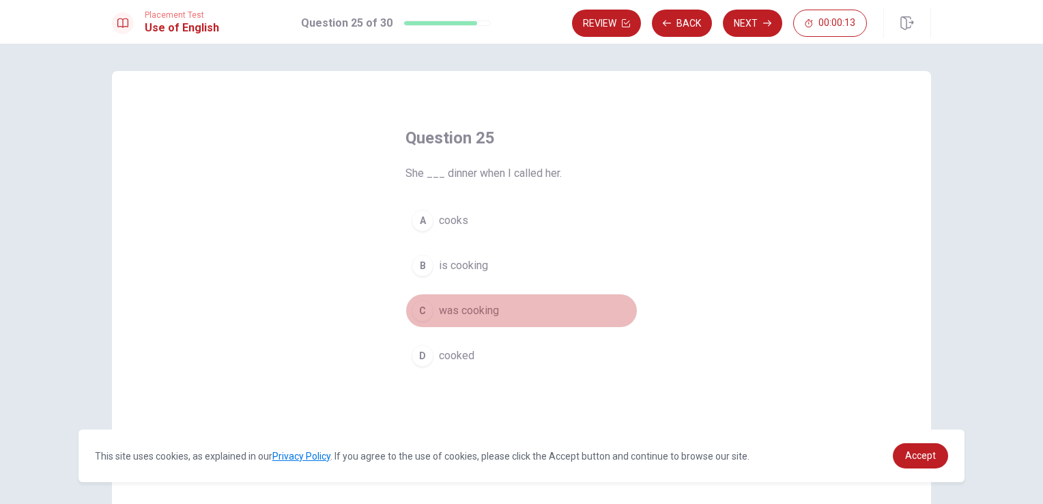
click at [473, 311] on span "was cooking" at bounding box center [469, 311] width 60 height 16
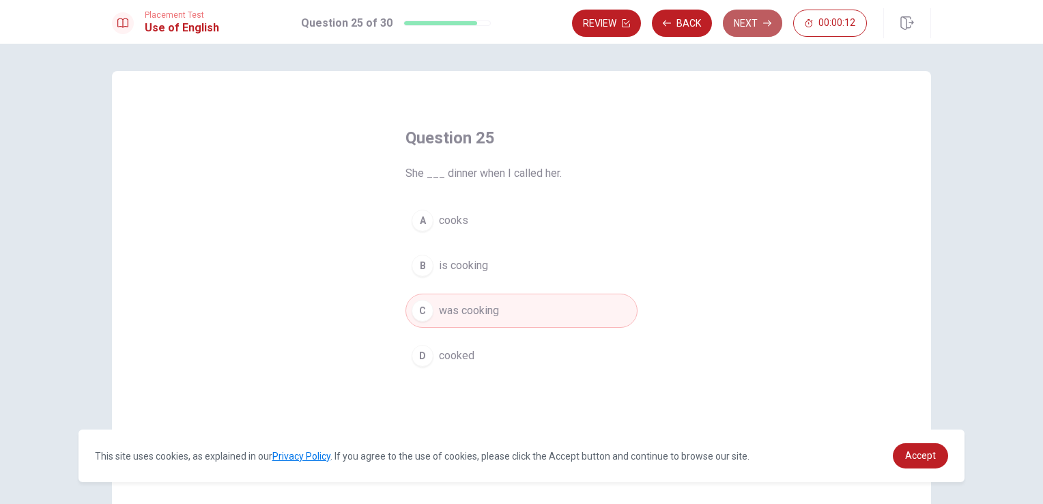
click at [749, 32] on button "Next" at bounding box center [752, 23] width 59 height 27
